Goal: Information Seeking & Learning: Learn about a topic

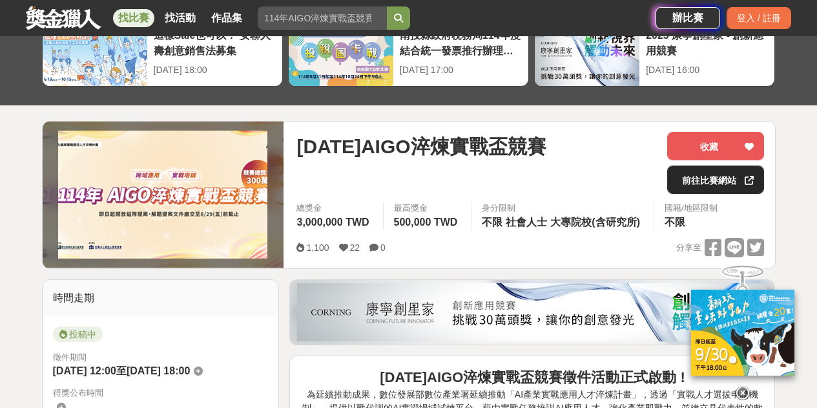
click at [710, 182] on link "前往比賽網站" at bounding box center [715, 179] width 97 height 28
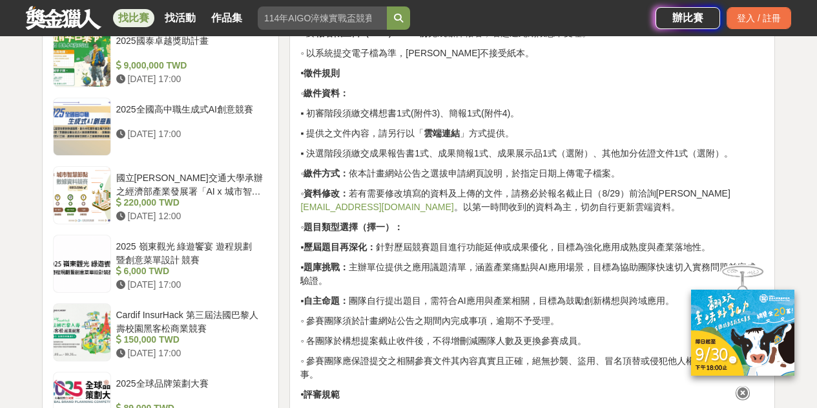
scroll to position [1316, 0]
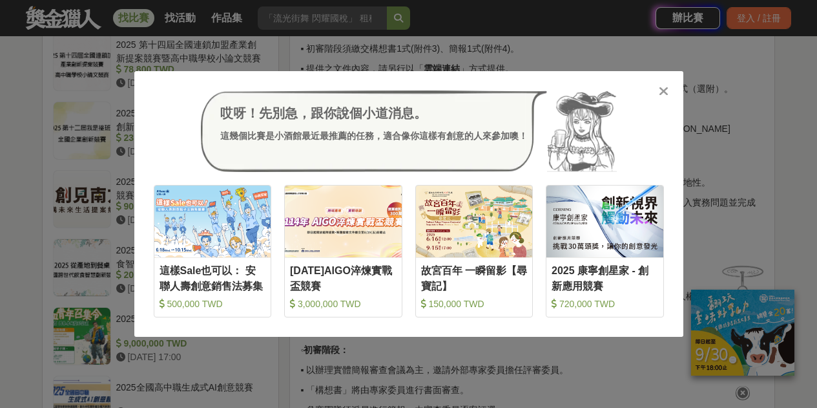
click at [70, 134] on div "哎呀！先別急，跟你說個小道消息。 這幾個比賽是小酒館最近最推薦的任務，適合像你這樣有創意的人來參加噢！ 收藏 這樣Sale也可以： 安聯人壽創意銷售法募集 5…" at bounding box center [408, 204] width 817 height 408
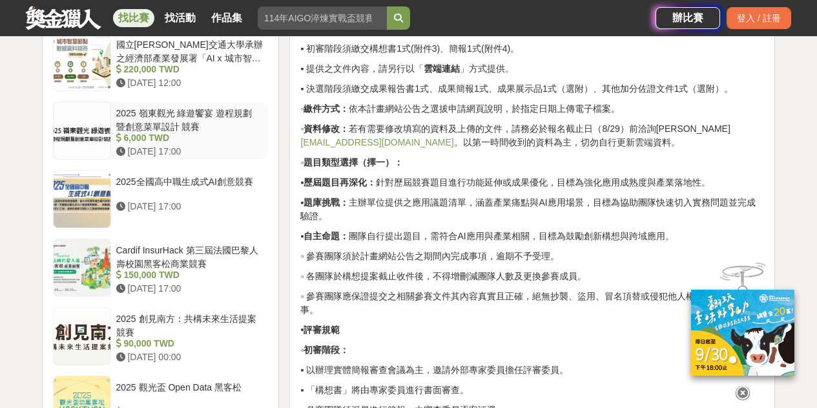
scroll to position [1252, 0]
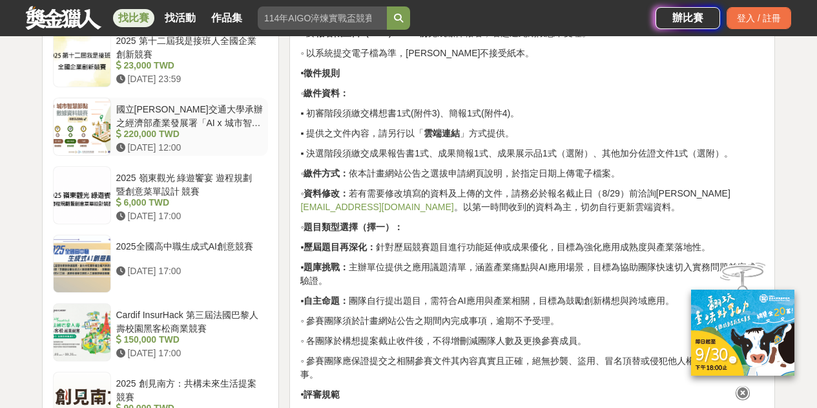
click at [177, 115] on div "國立[PERSON_NAME]交通大學承辦之經濟部產業發展署「AI x 城市智慧節點 數據資料競賽」" at bounding box center [189, 115] width 147 height 25
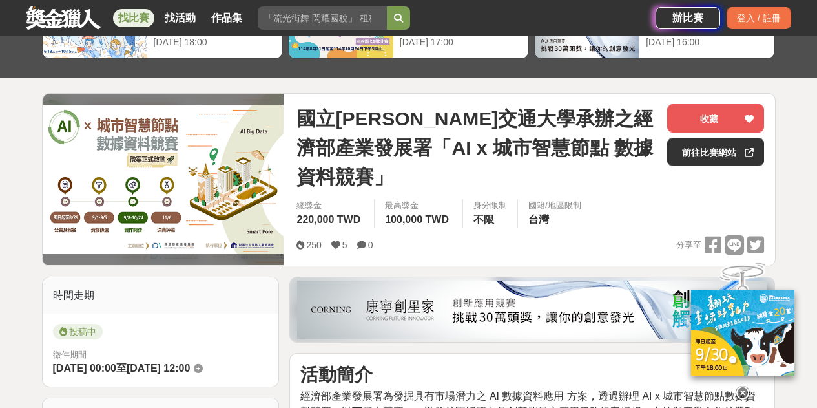
scroll to position [71, 0]
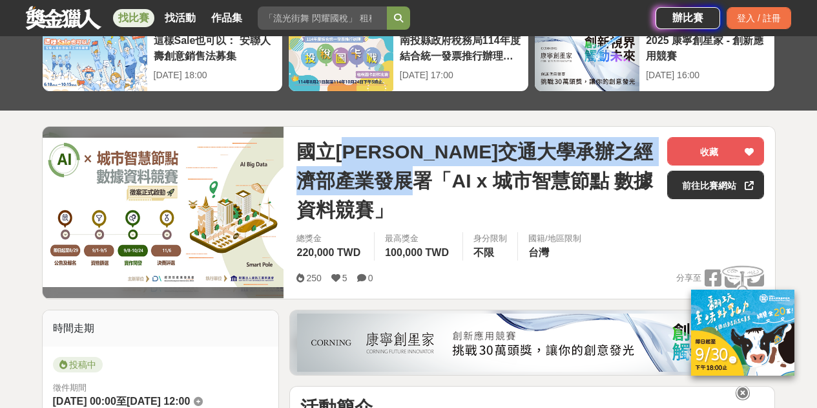
drag, startPoint x: 347, startPoint y: 154, endPoint x: 450, endPoint y: 184, distance: 106.9
click at [450, 184] on span "國立[PERSON_NAME]交通大學承辦之經濟部產業發展署「AI x 城市智慧節點 數據資料競賽」" at bounding box center [476, 180] width 360 height 87
click at [350, 166] on span "國立[PERSON_NAME]交通大學承辦之經濟部產業發展署「AI x 城市智慧節點 數據資料競賽」" at bounding box center [476, 180] width 360 height 87
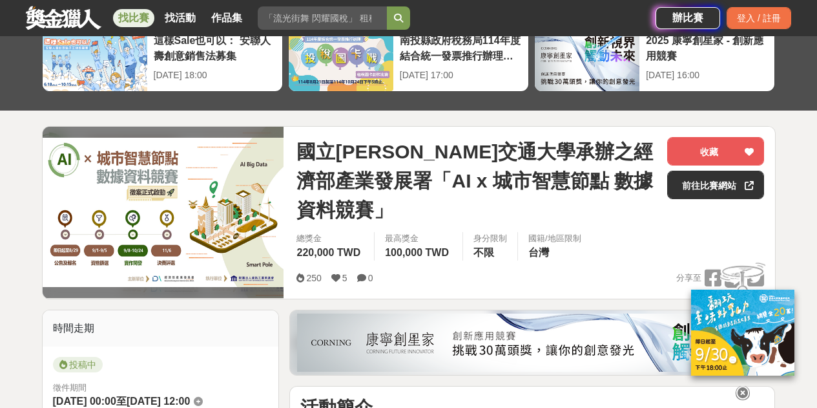
drag, startPoint x: 430, startPoint y: 164, endPoint x: 404, endPoint y: 163, distance: 26.5
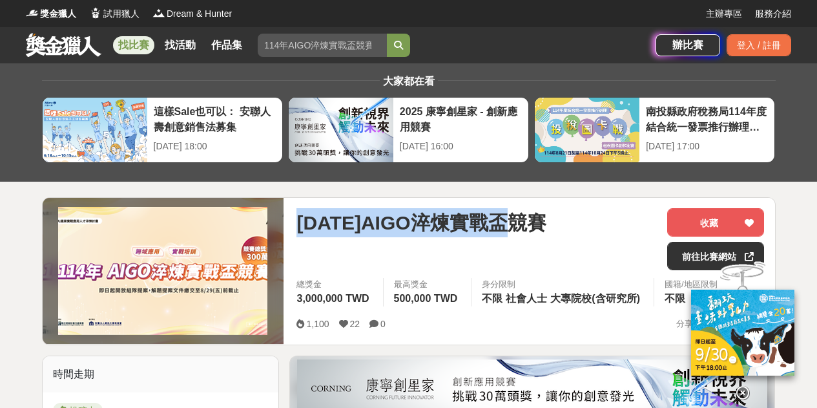
drag, startPoint x: 299, startPoint y: 222, endPoint x: 540, endPoint y: 240, distance: 241.7
click at [540, 240] on div "[DATE]AIGO淬煉實戰盃競賽" at bounding box center [476, 239] width 360 height 62
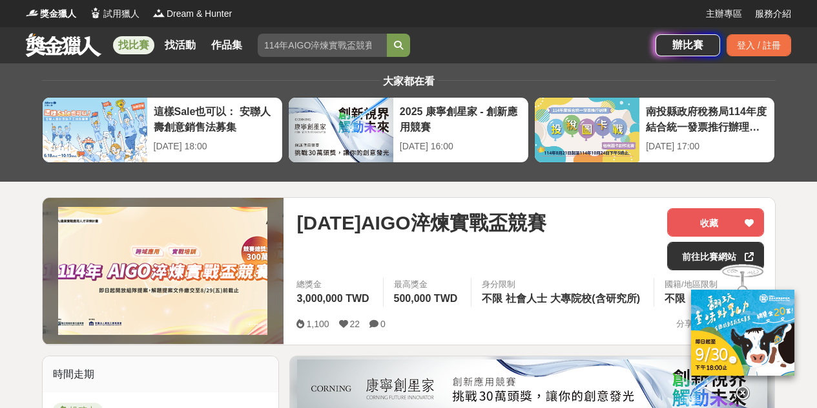
click at [432, 241] on div "[DATE]AIGO淬煉實戰盃競賽" at bounding box center [476, 239] width 360 height 62
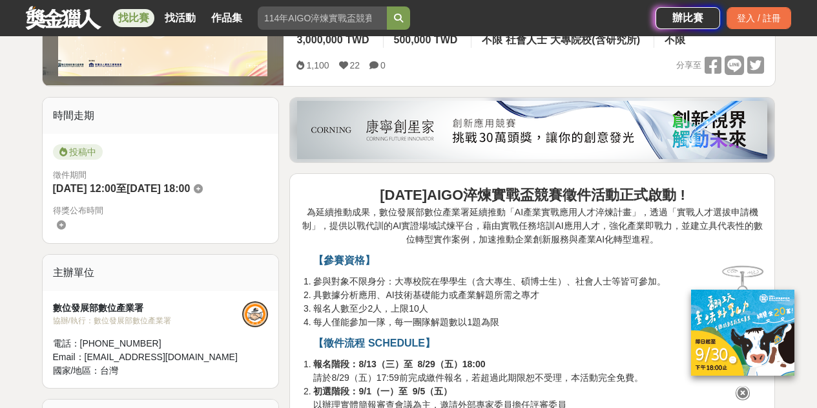
scroll to position [323, 0]
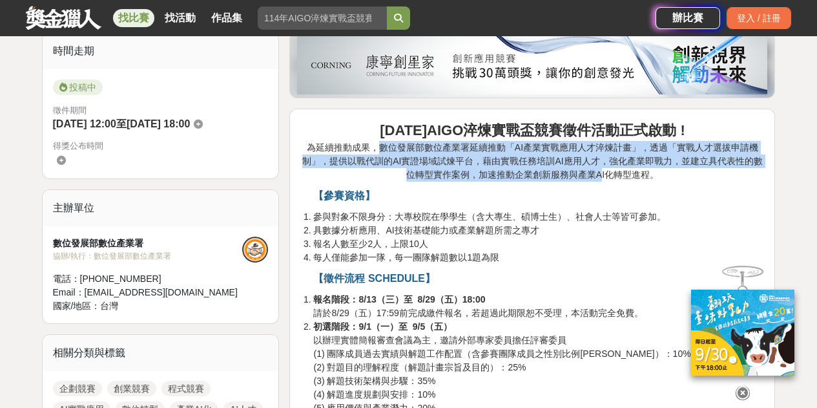
drag, startPoint x: 382, startPoint y: 147, endPoint x: 599, endPoint y: 169, distance: 218.2
click at [599, 169] on p "[DATE]AIGO淬煉實戰盃競賽徵件活動正式啟動 ! 為延續推動成果，數位發展部數位產業署延續推動「AI產業實戰應用人才淬煉計畫」，透過「實戰人才選拔申請機…" at bounding box center [532, 150] width 464 height 62
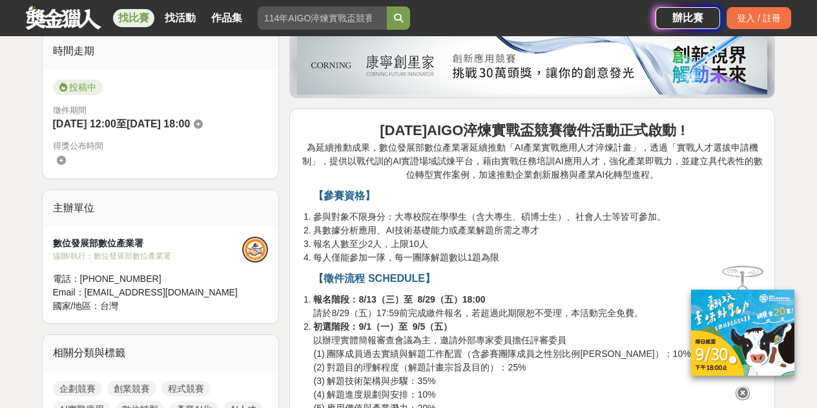
click at [556, 199] on p "【參賽資格】" at bounding box center [538, 196] width 451 height 16
drag, startPoint x: 382, startPoint y: 143, endPoint x: 475, endPoint y: 148, distance: 93.2
click at [475, 148] on p "[DATE]AIGO淬煉實戰盃競賽徵件活動正式啟動 ! 為延續推動成果，數位發展部數位產業署延續推動「AI產業實戰應用人才淬煉計畫」，透過「實戰人才選拔申請機…" at bounding box center [532, 150] width 464 height 62
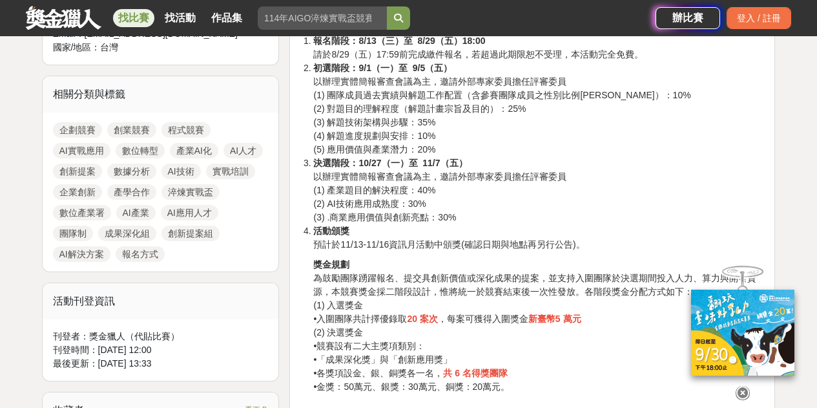
scroll to position [840, 0]
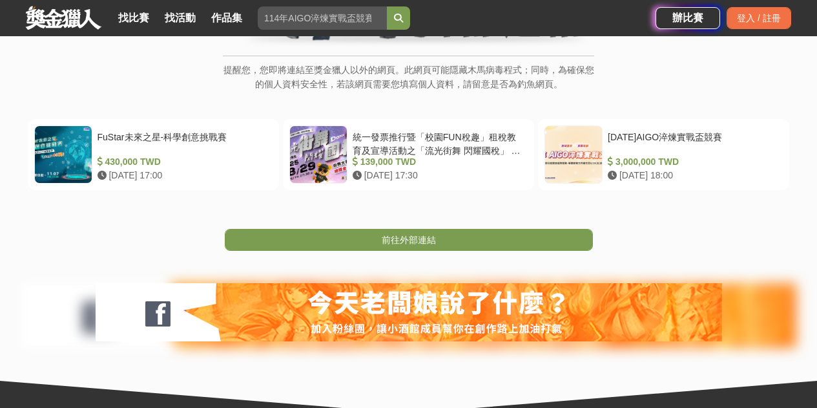
scroll to position [208, 0]
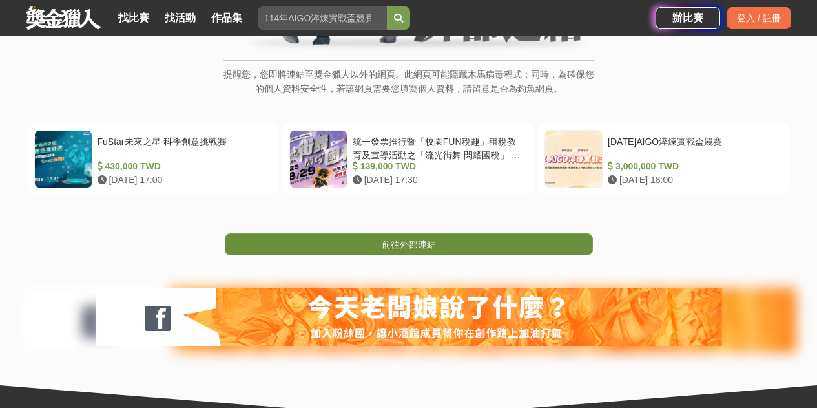
click at [438, 253] on link "前往外部連結" at bounding box center [409, 244] width 368 height 22
